Goal: Transaction & Acquisition: Book appointment/travel/reservation

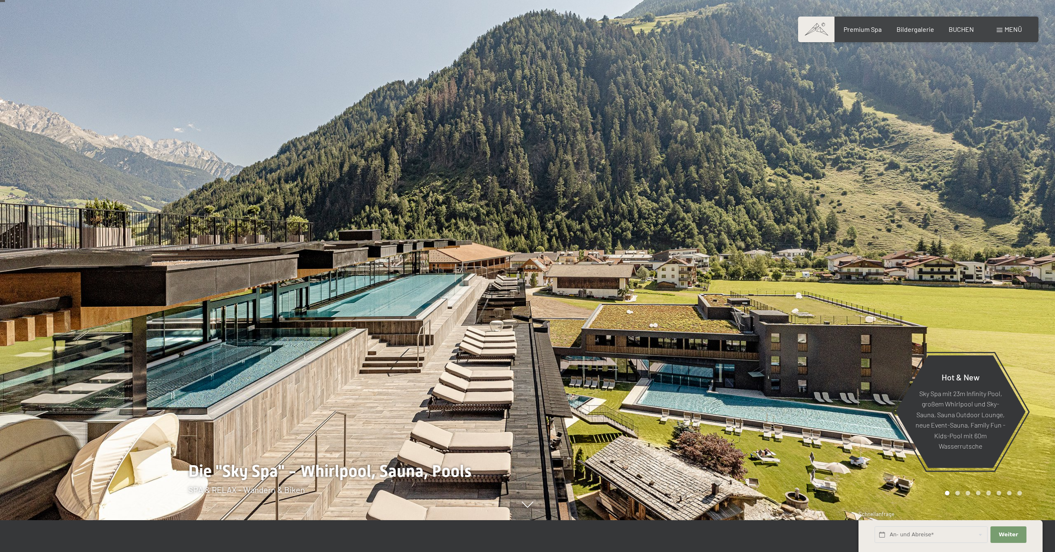
scroll to position [34, 0]
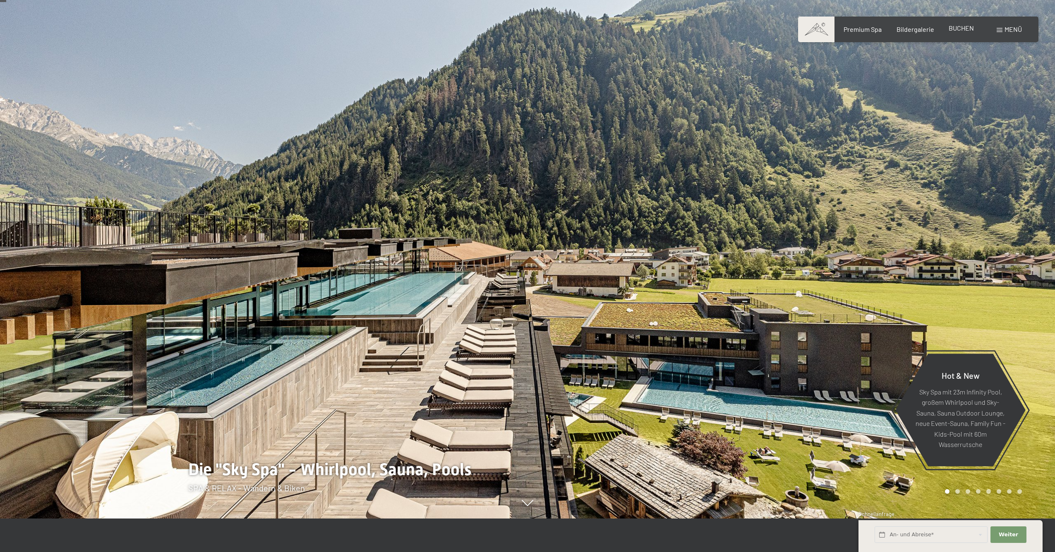
click at [957, 31] on span "BUCHEN" at bounding box center [960, 28] width 25 height 8
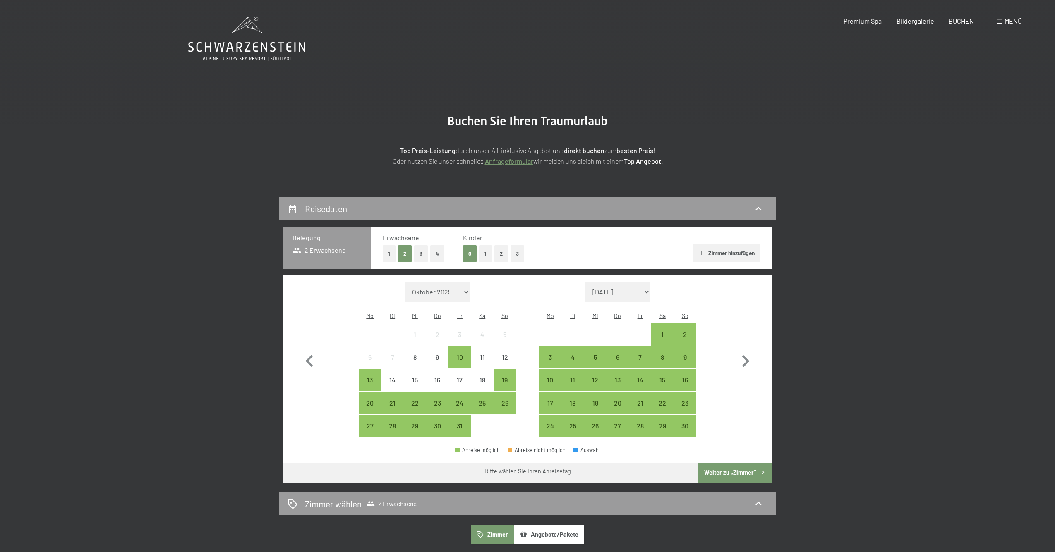
click at [497, 253] on button "2" at bounding box center [501, 253] width 14 height 17
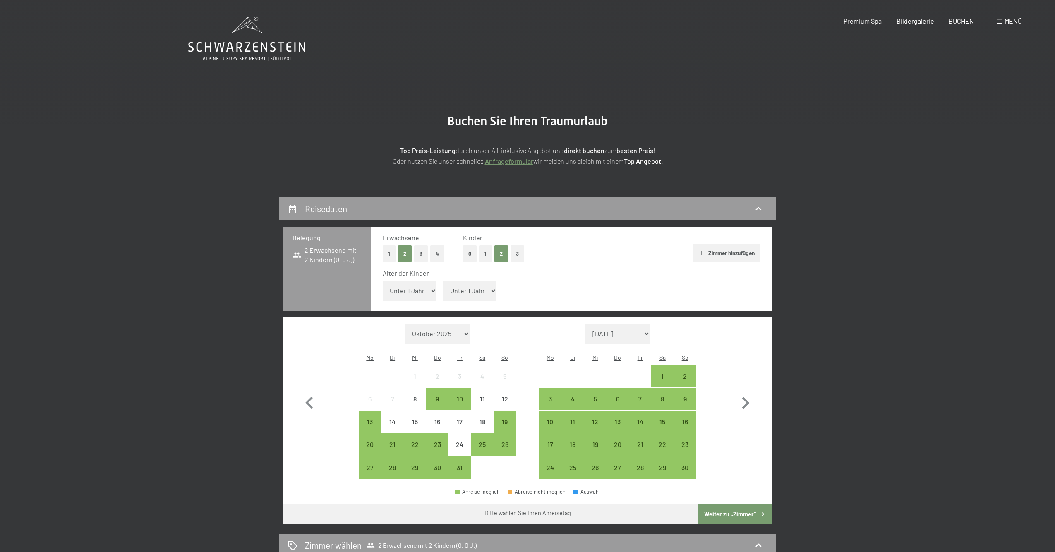
select select "4"
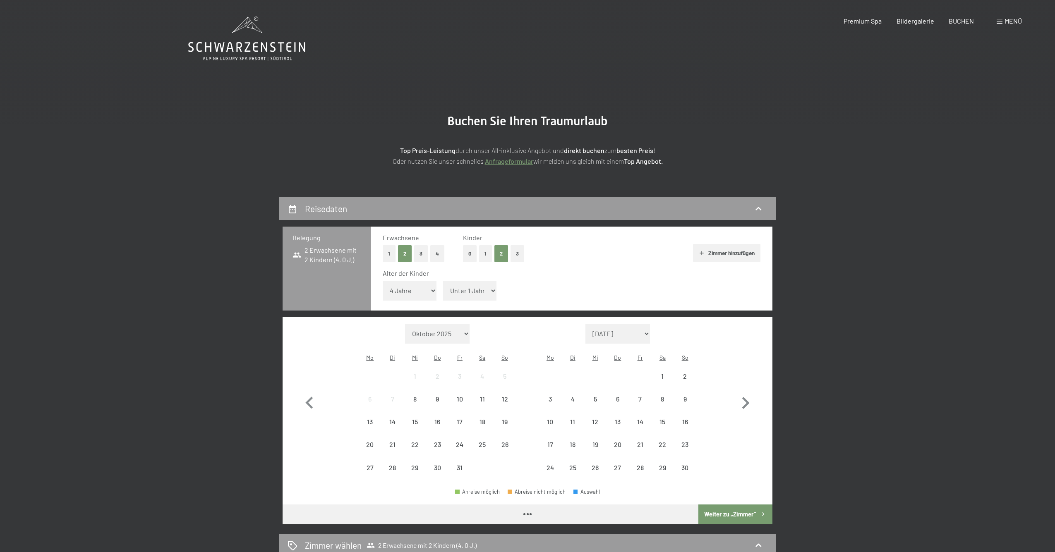
click at [476, 281] on select "Unter 1 Jahr 1 Jahr 2 Jahre 3 Jahre 4 Jahre 5 Jahre 6 Jahre 7 Jahre 8 Jahre 9 J…" at bounding box center [470, 291] width 54 height 20
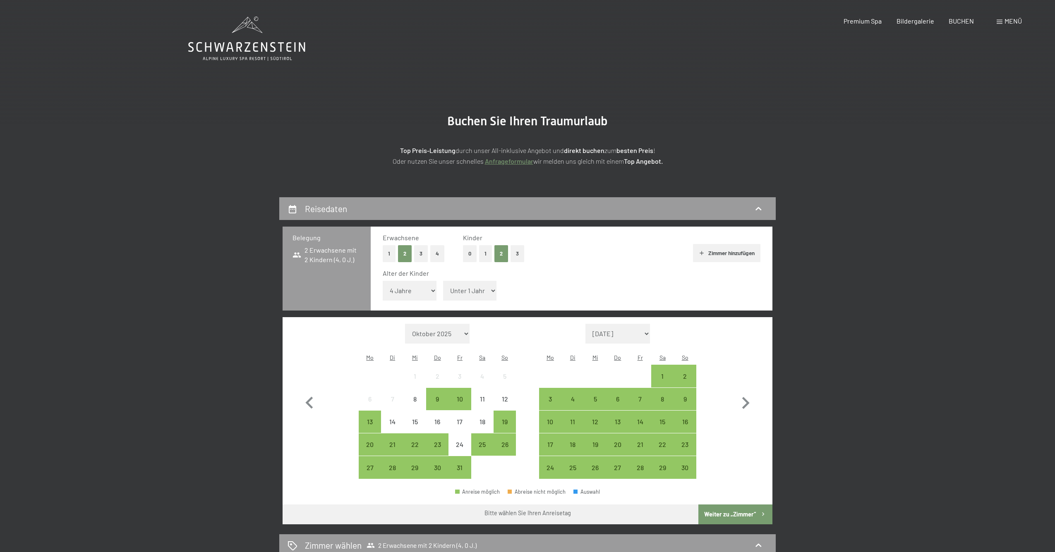
select select "6"
click at [459, 441] on div "24" at bounding box center [459, 451] width 21 height 21
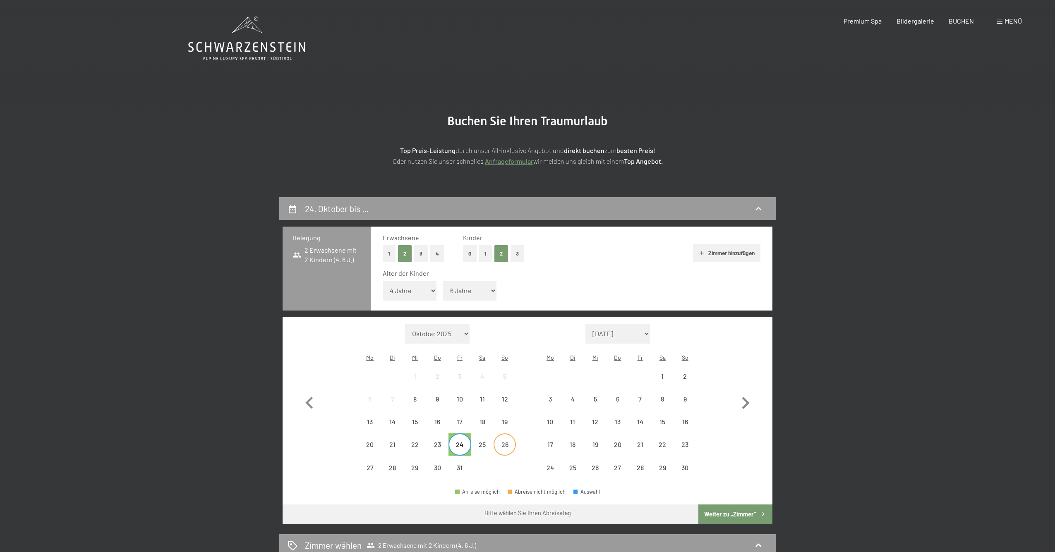
click at [499, 441] on div "26" at bounding box center [504, 451] width 21 height 21
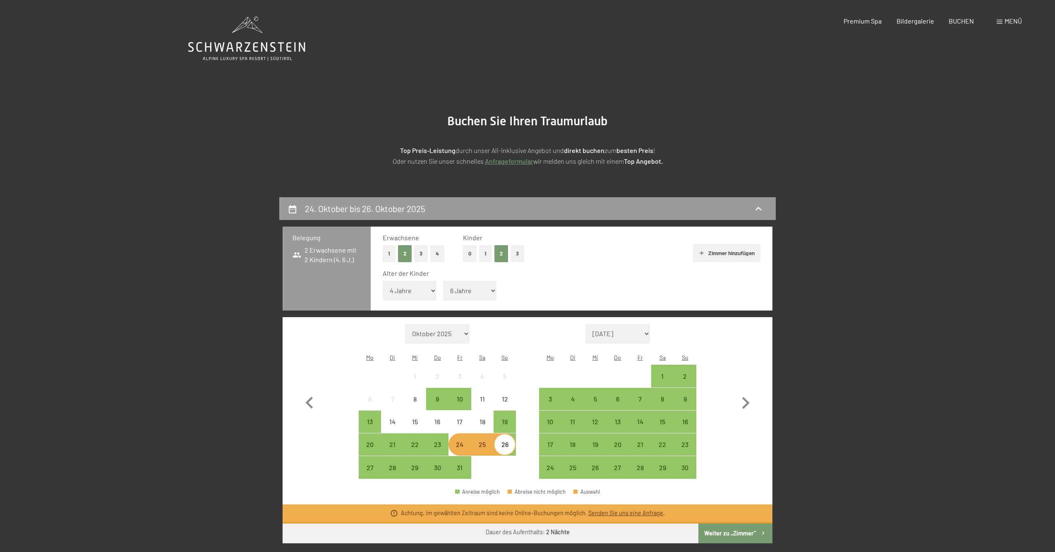
click at [483, 441] on div "25" at bounding box center [482, 451] width 21 height 21
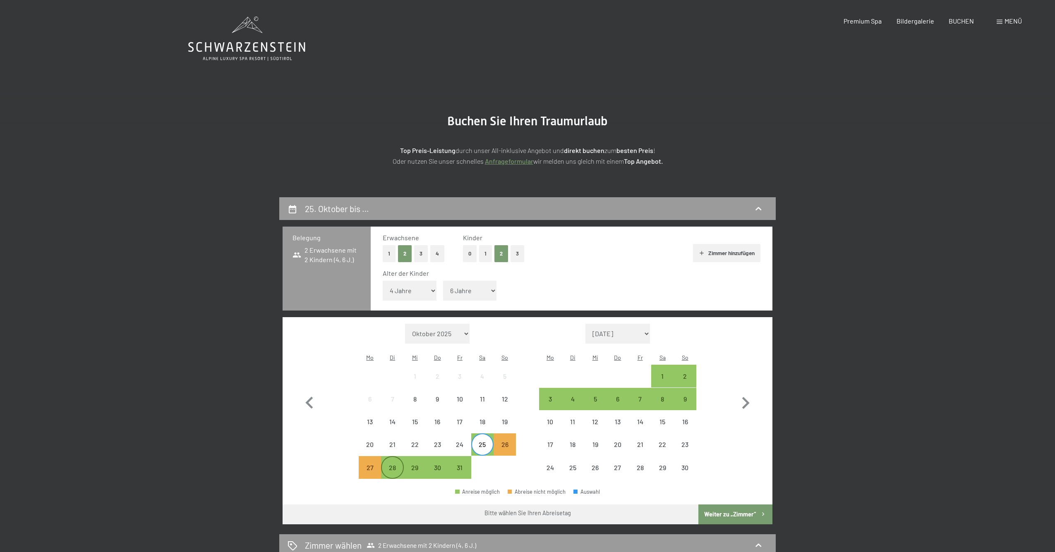
click at [390, 465] on div "28" at bounding box center [392, 475] width 21 height 21
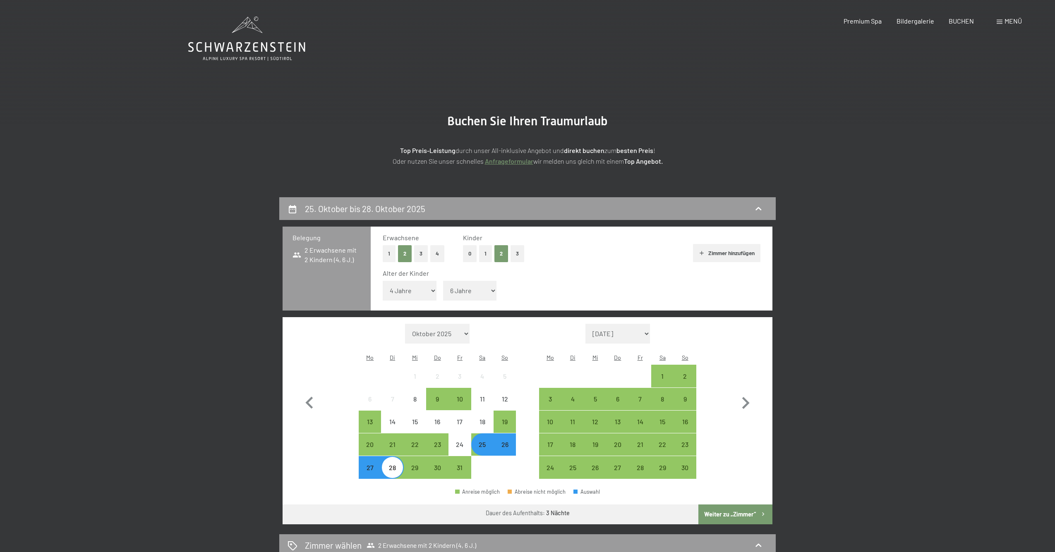
click at [733, 505] on button "Weiter zu „Zimmer“" at bounding box center [735, 515] width 74 height 20
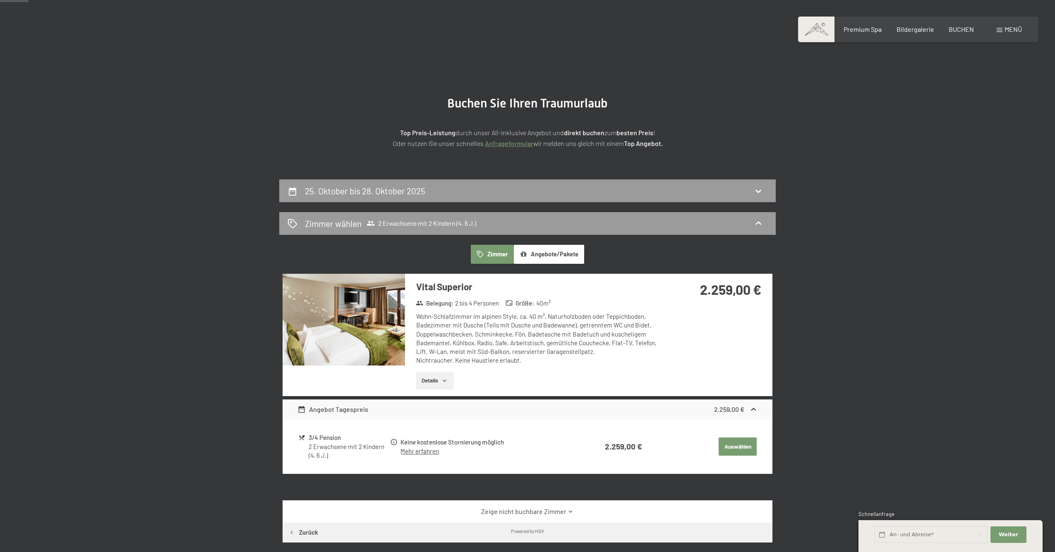
scroll to position [17, 0]
